Goal: Task Accomplishment & Management: Manage account settings

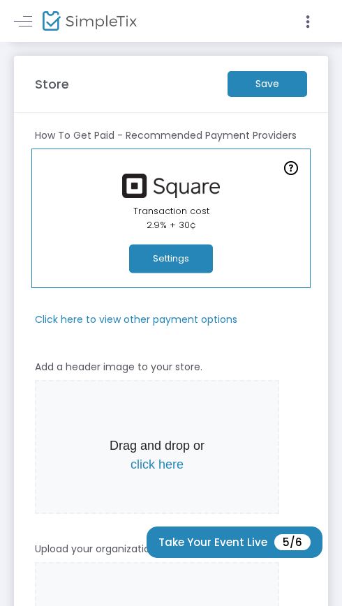
click at [270, 86] on m-button "Save" at bounding box center [266, 84] width 79 height 26
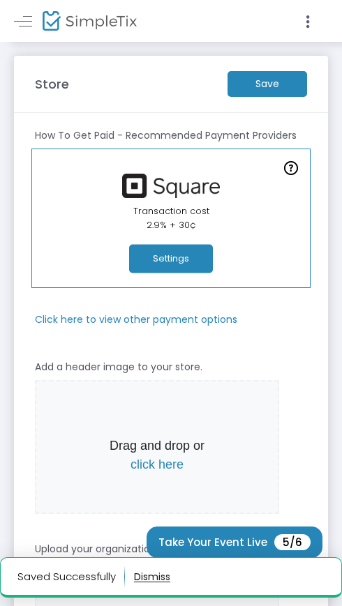
click at [179, 259] on button "Settings" at bounding box center [171, 259] width 84 height 29
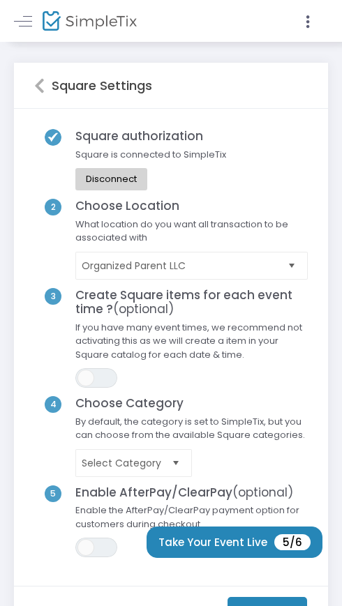
scroll to position [118, 0]
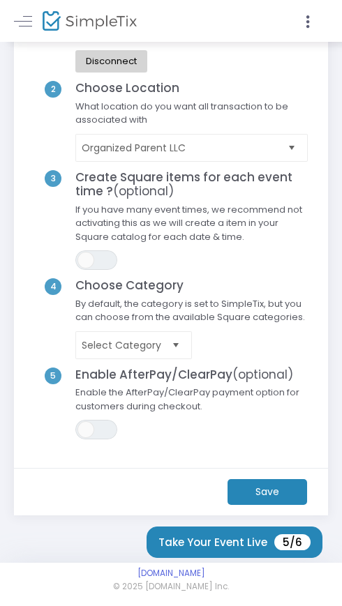
click at [263, 501] on m-button "Save" at bounding box center [266, 492] width 79 height 26
